Goal: Information Seeking & Learning: Learn about a topic

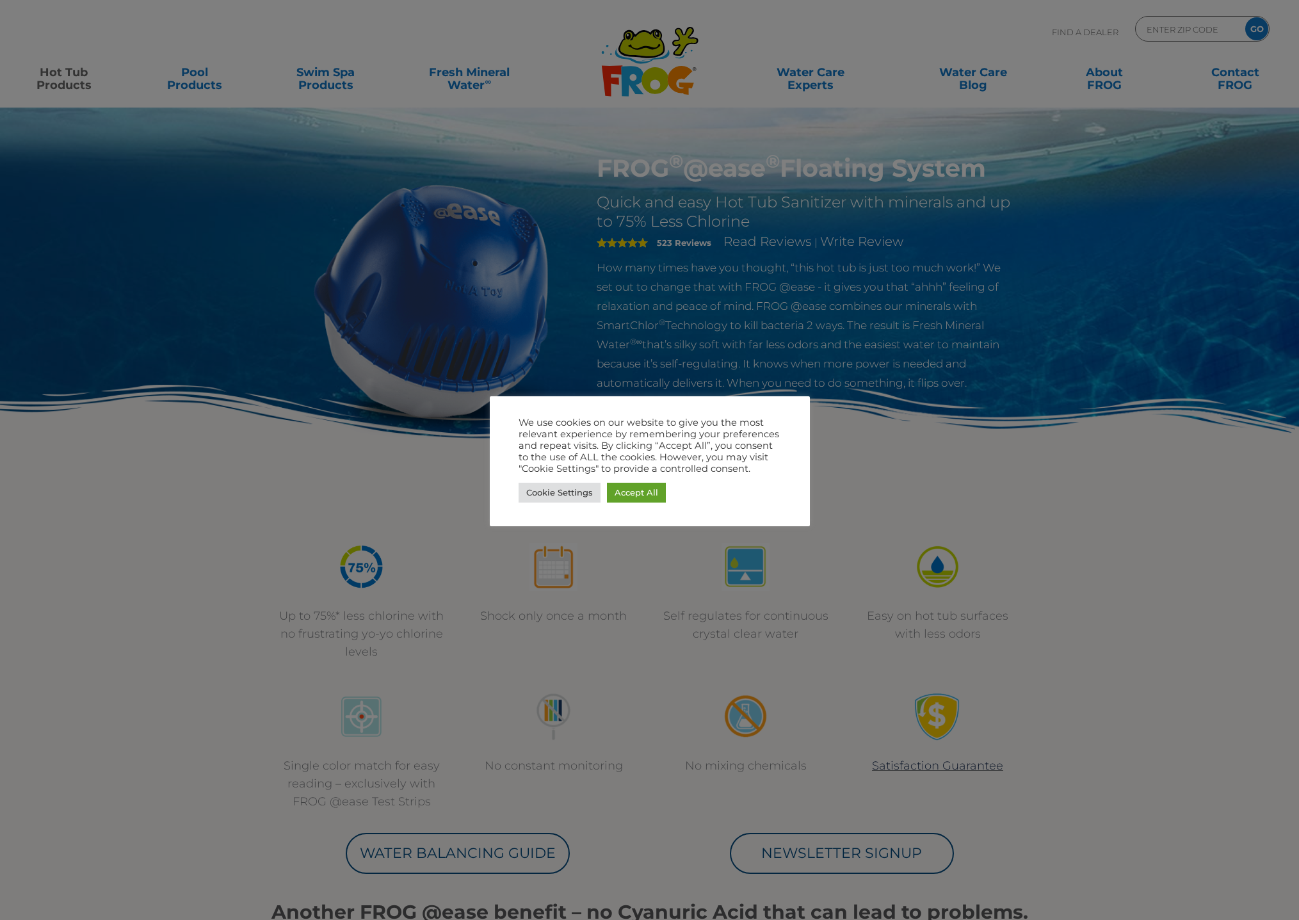
drag, startPoint x: 400, startPoint y: 147, endPoint x: 377, endPoint y: 136, distance: 26.1
click at [398, 147] on div at bounding box center [649, 460] width 1299 height 920
click at [654, 497] on link "Accept All" at bounding box center [636, 493] width 59 height 20
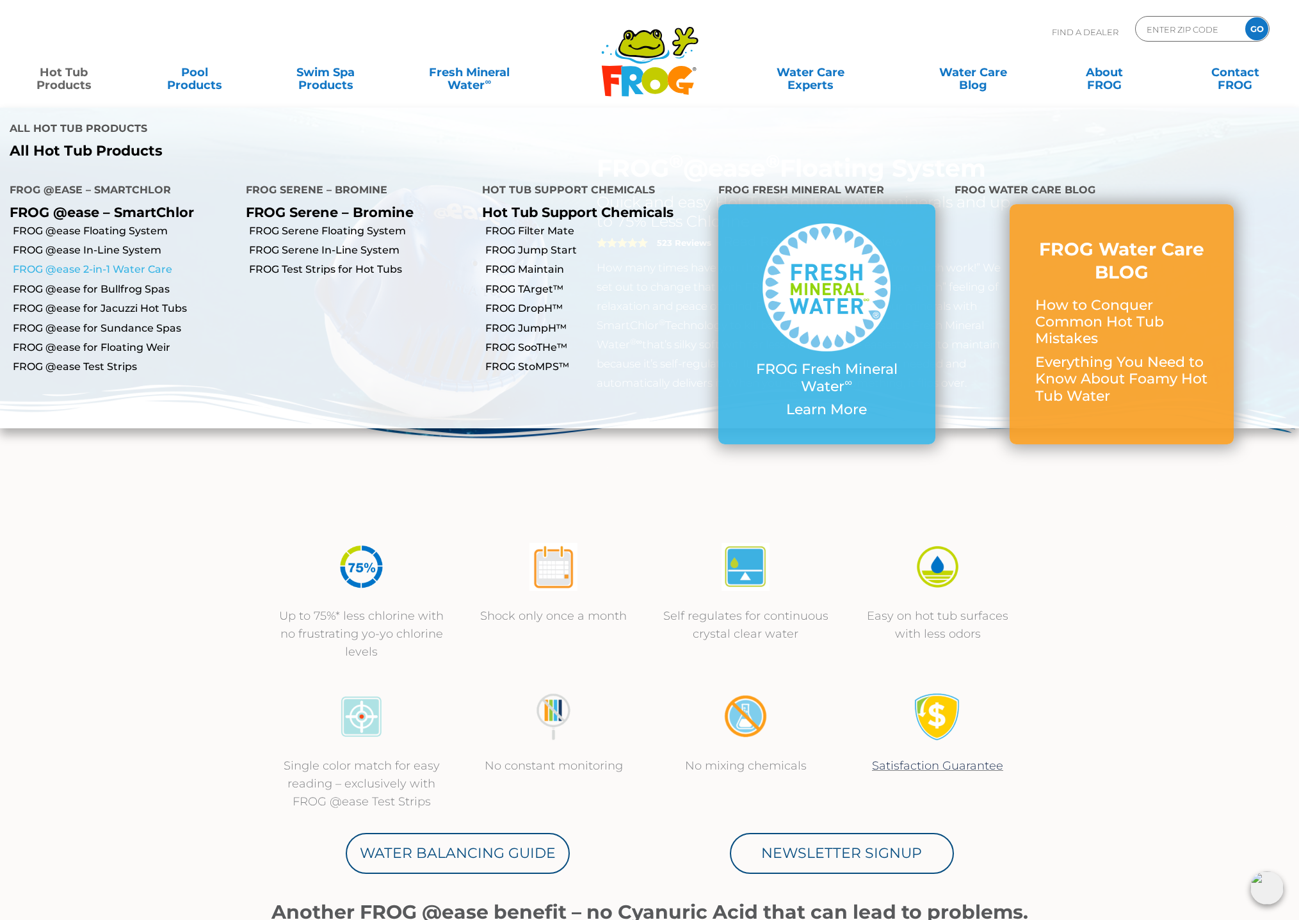
click at [131, 263] on link "FROG @ease 2-in-1 Water Care" at bounding box center [124, 270] width 223 height 14
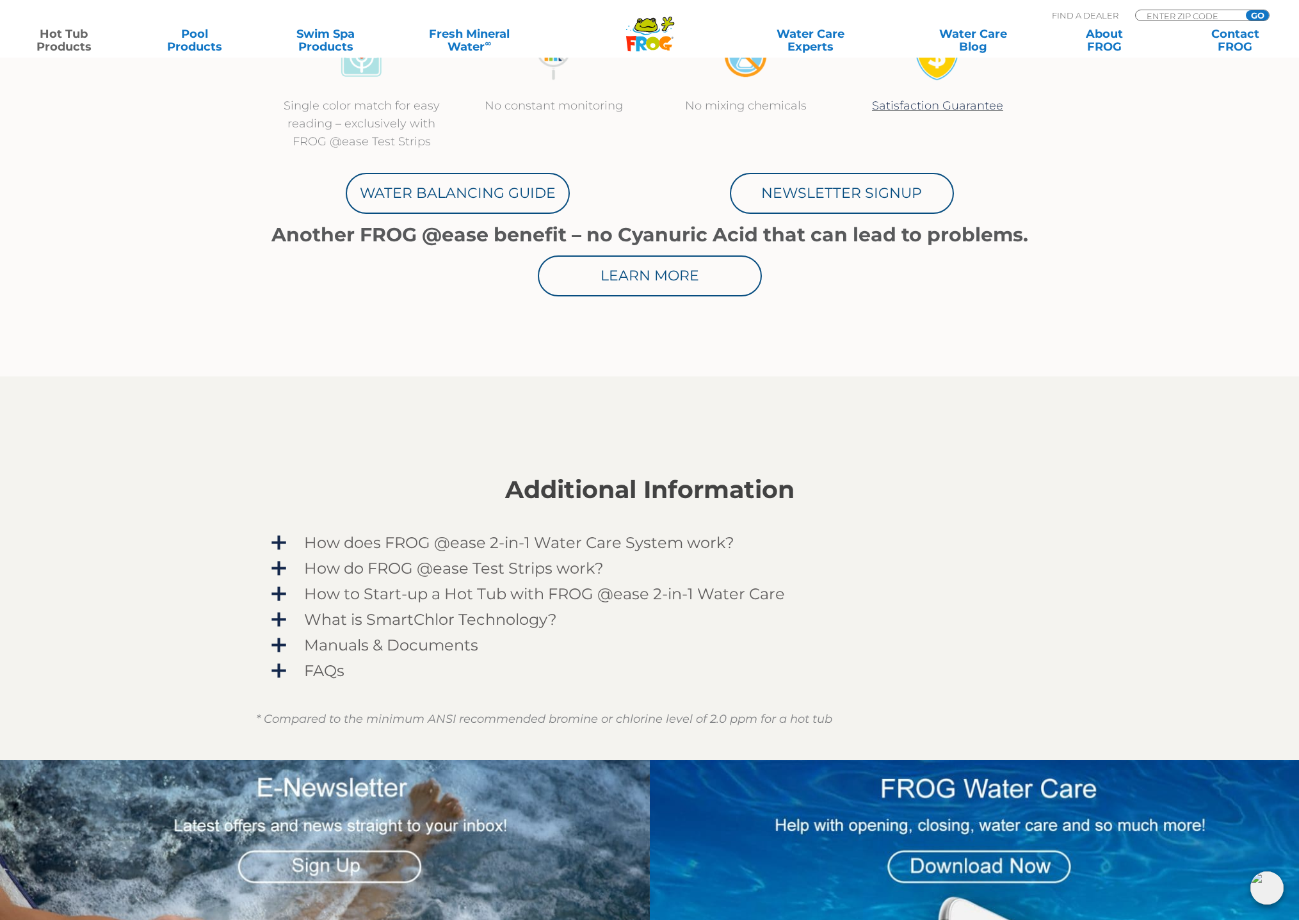
scroll to position [880, 0]
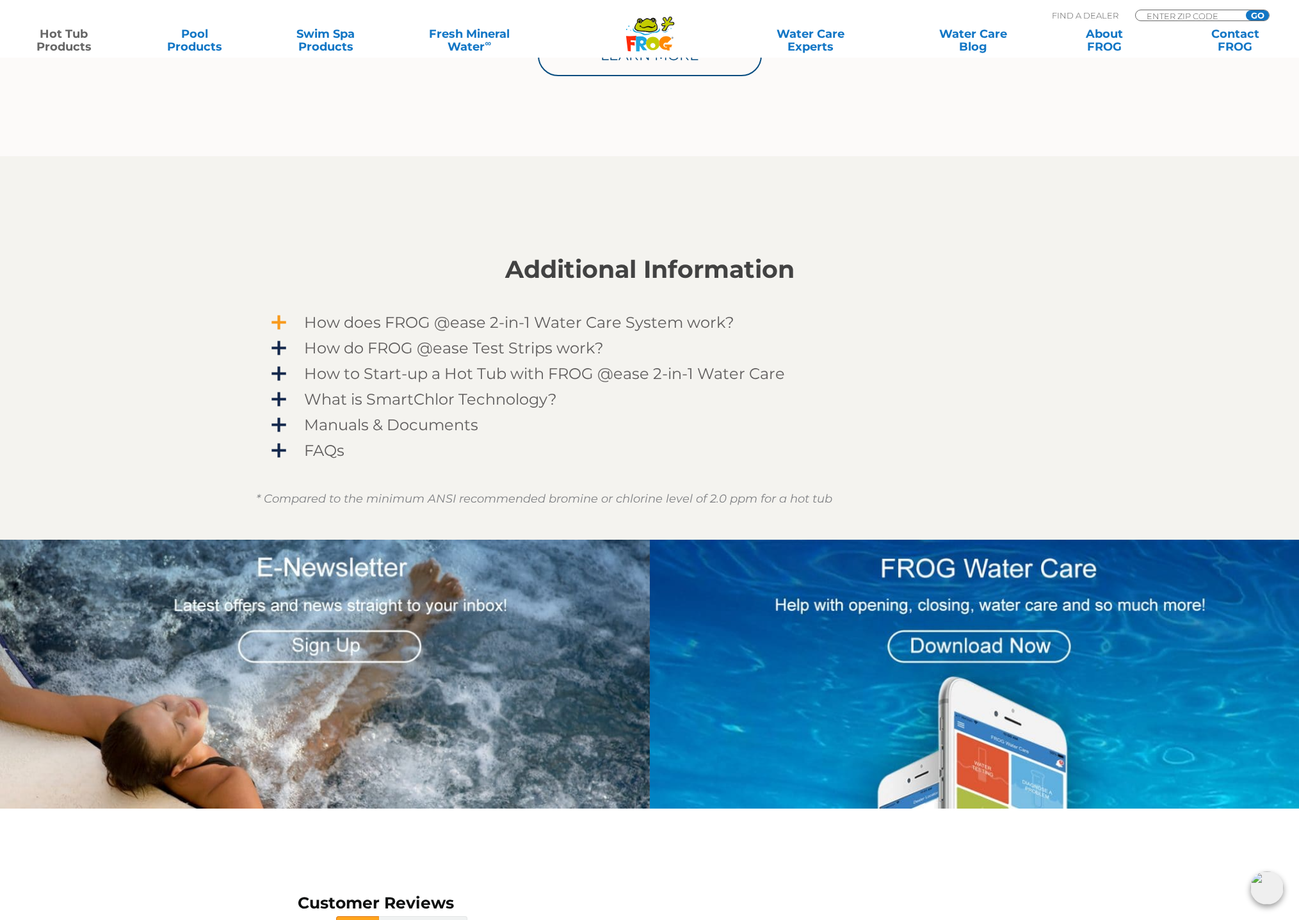
click at [430, 328] on span "How does FROG @ease 2-in-1 Water Care System work?" at bounding box center [658, 322] width 745 height 17
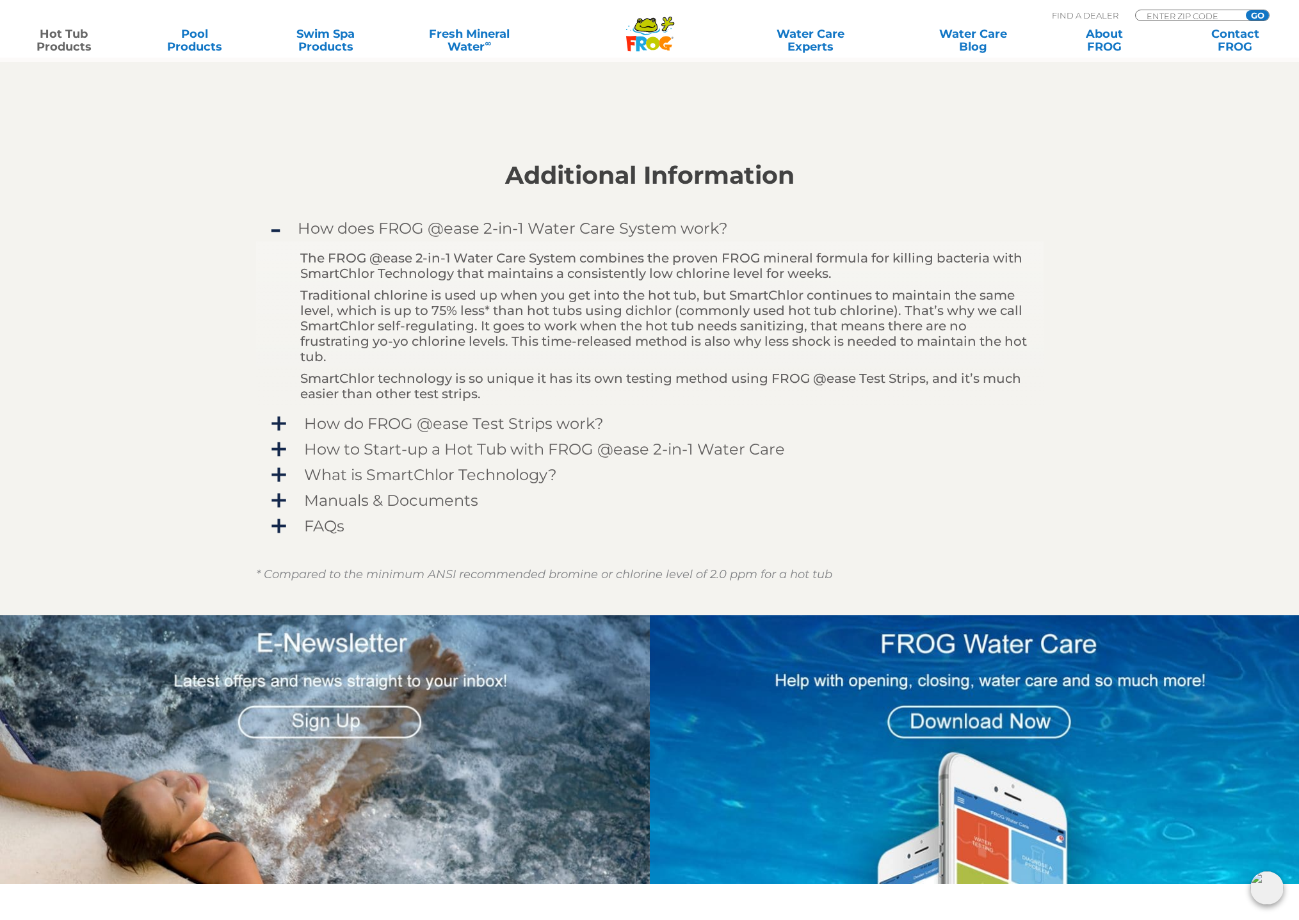
scroll to position [982, 0]
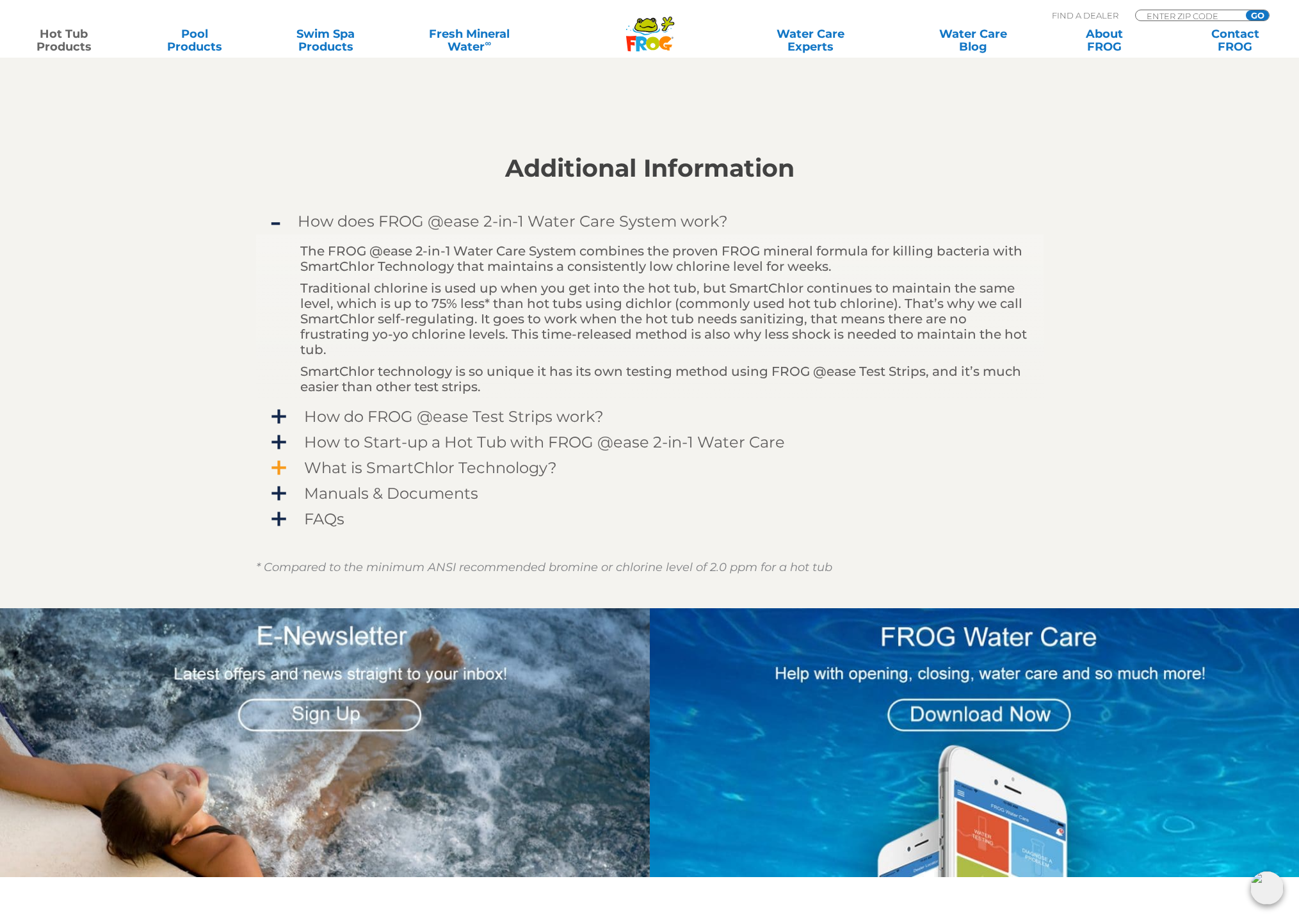
click at [481, 471] on span "What is SmartChlor Technology?" at bounding box center [658, 467] width 745 height 17
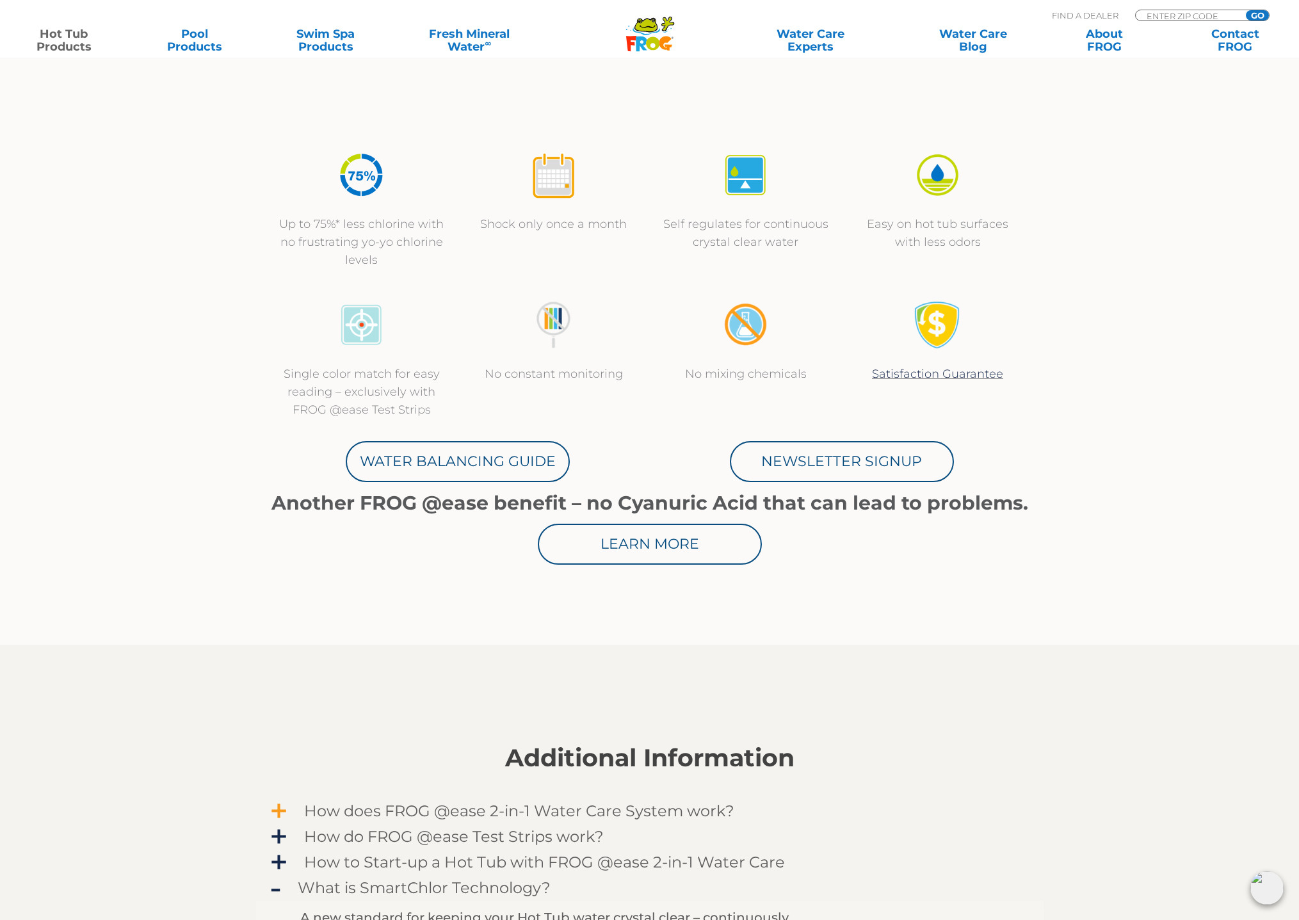
scroll to position [595, 0]
